Goal: Transaction & Acquisition: Purchase product/service

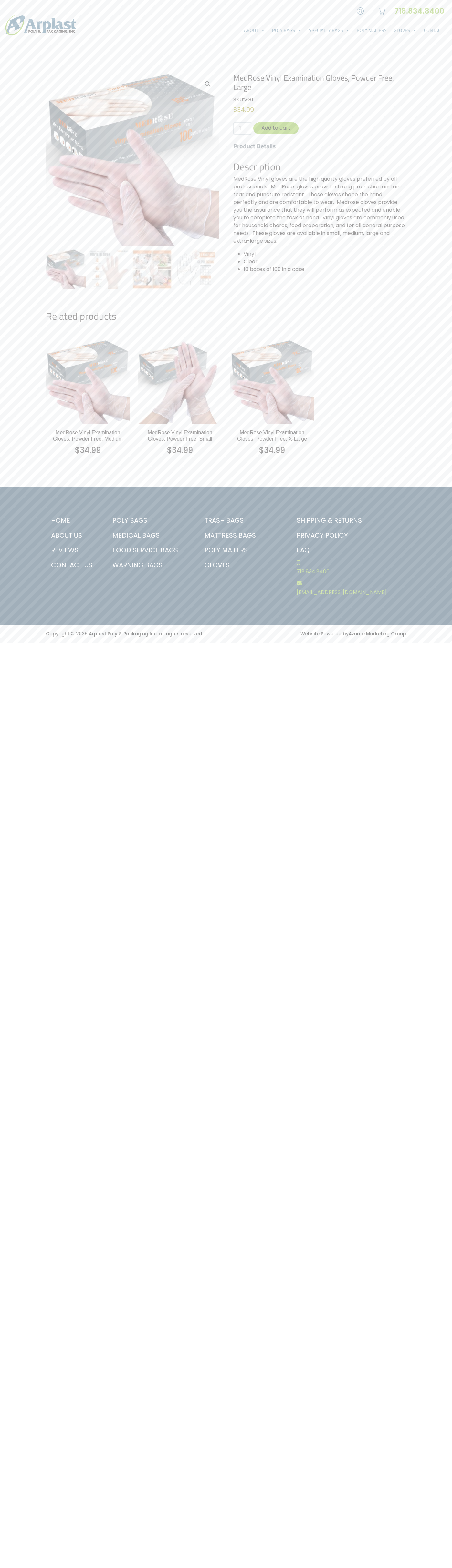
click at [72, 565] on link "Contact Us" at bounding box center [72, 565] width 54 height 15
click at [276, 128] on button "Add to cart" at bounding box center [276, 128] width 45 height 12
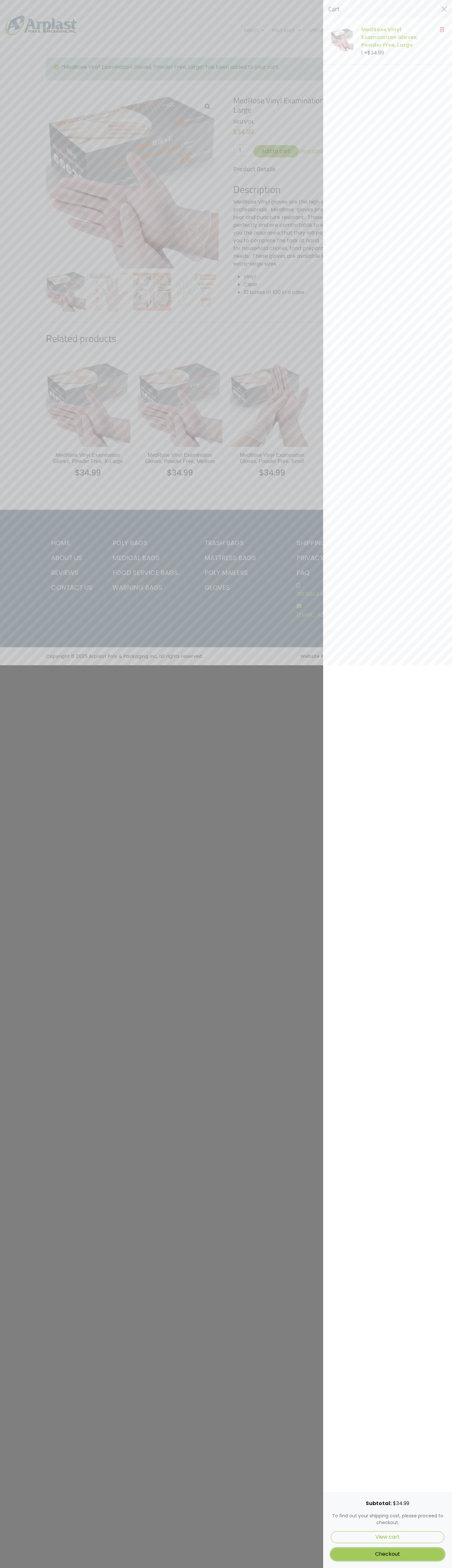
click at [387, 1554] on link "Checkout" at bounding box center [387, 1555] width 113 height 12
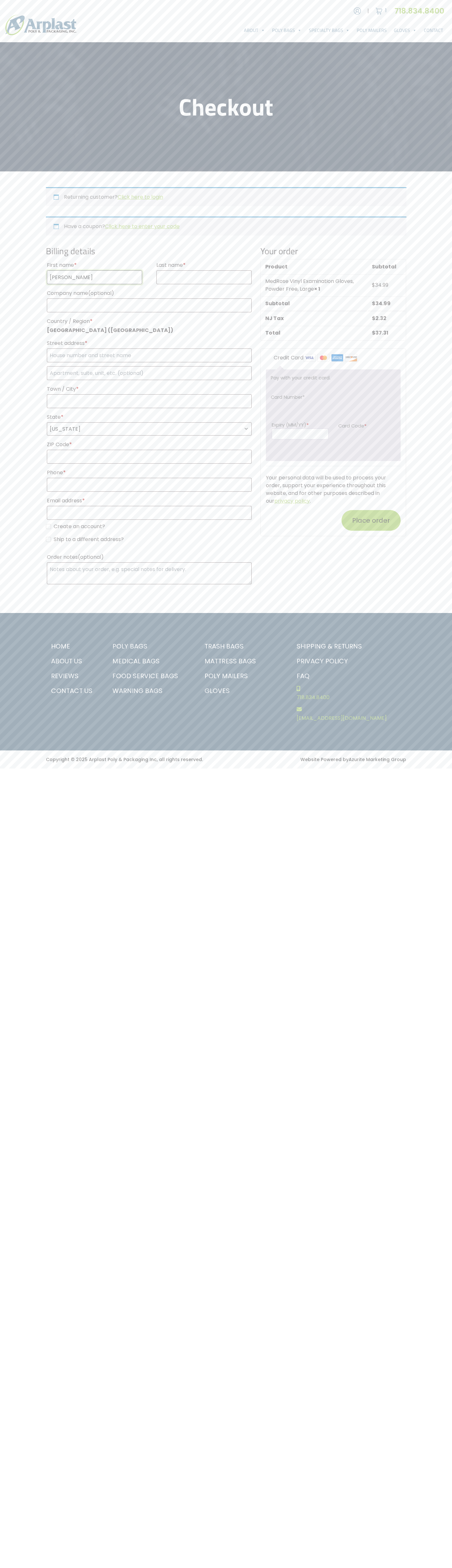
type input "John"
type input "Smith"
type input "John Smith"
type input "651 N. 34th Str."
type input "First floor"
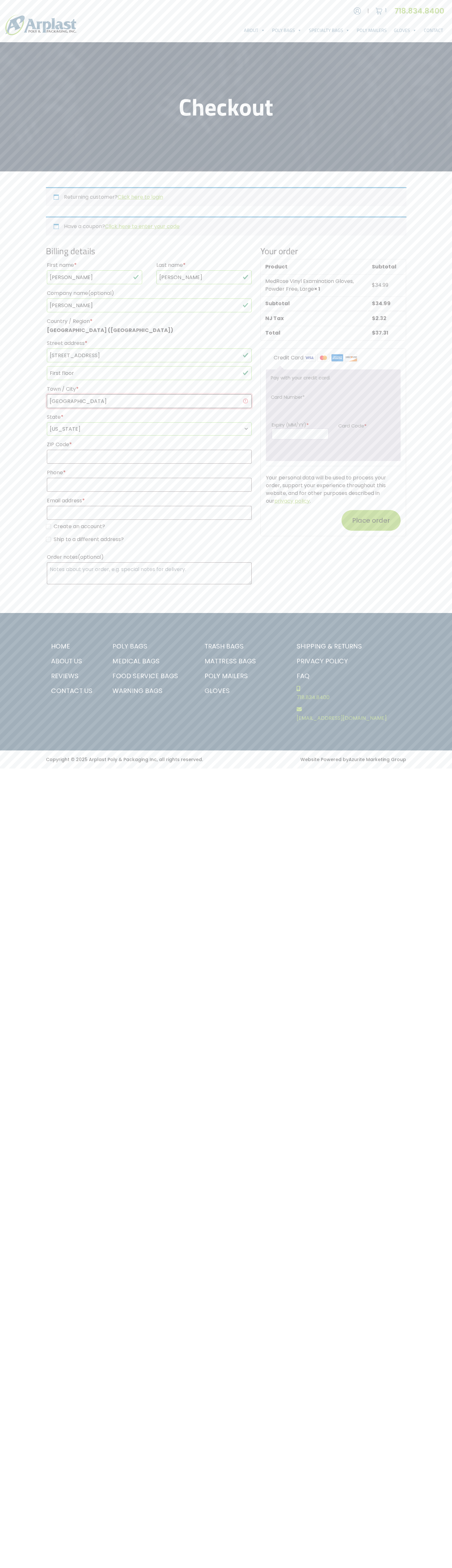
type input "seattle"
select select "WA"
type input "98103"
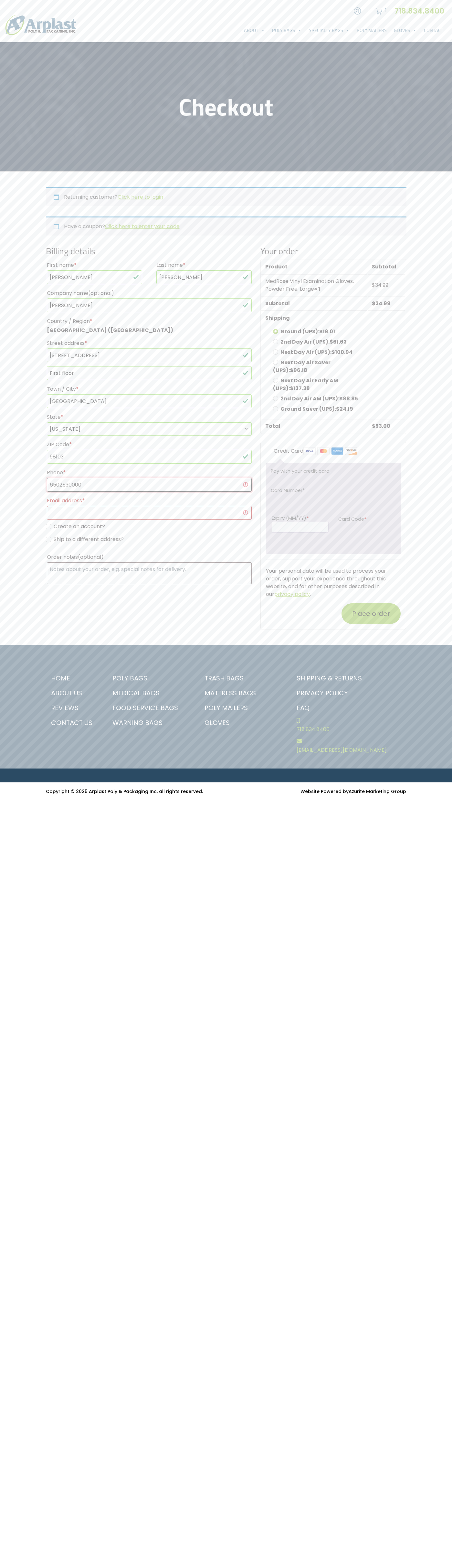
type input "6502530000"
type input "johnsmith009@storebotmail.joonix.net"
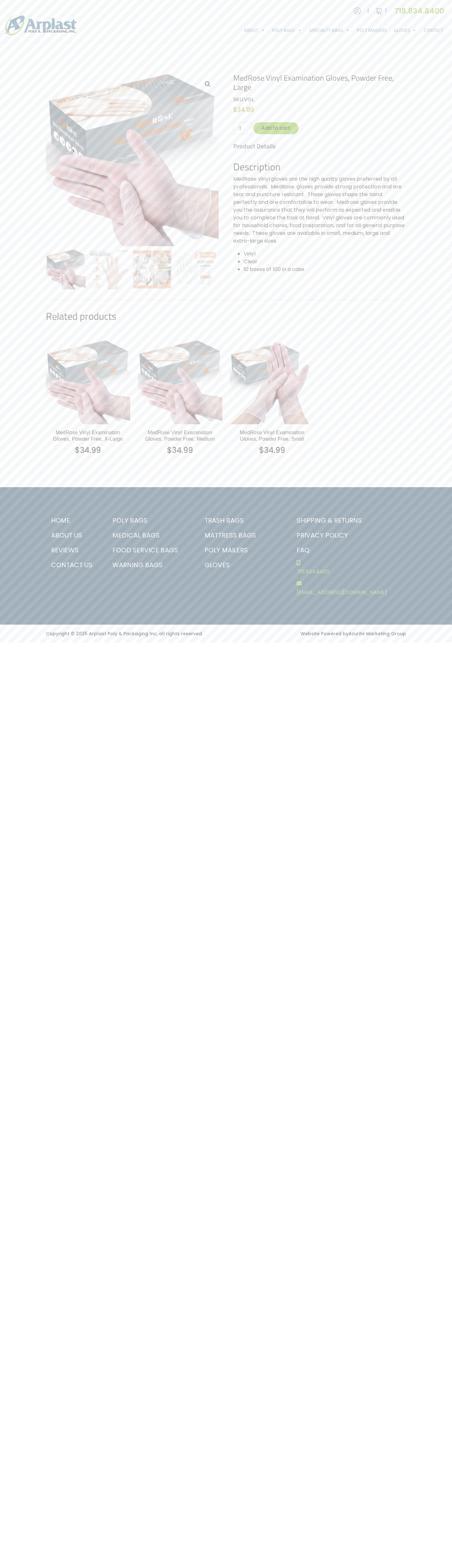
click at [379, 11] on img at bounding box center [379, 11] width 10 height 10
